Goal: Find specific page/section: Find specific page/section

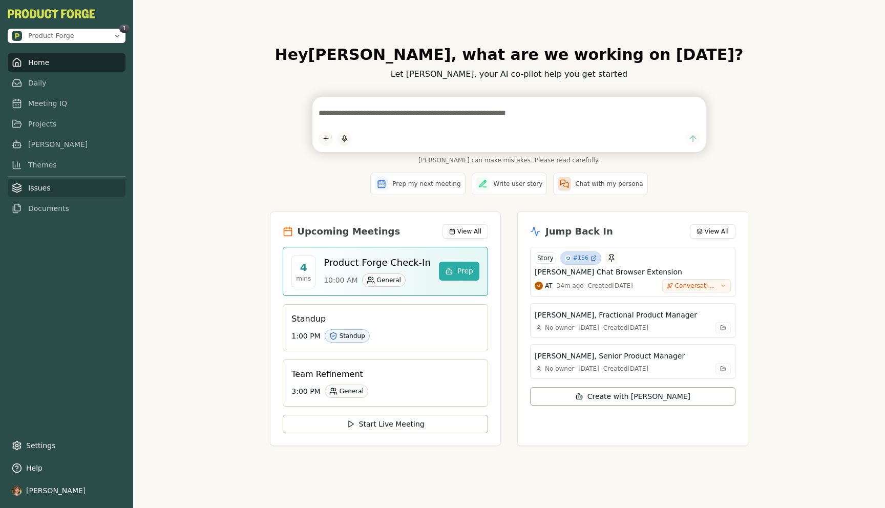
click at [36, 186] on link "Issues" at bounding box center [67, 188] width 118 height 18
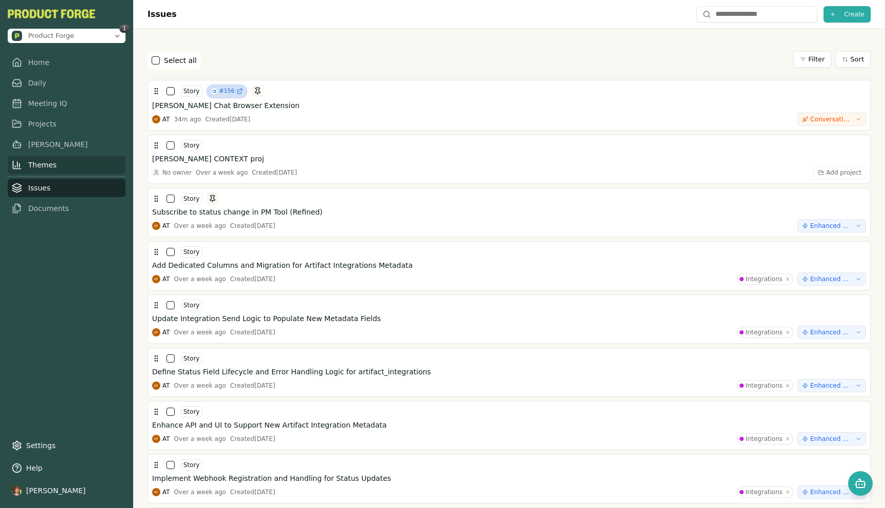
click at [35, 170] on link "Themes" at bounding box center [67, 165] width 118 height 18
click at [34, 166] on link "Themes" at bounding box center [67, 165] width 118 height 18
